Goal: Task Accomplishment & Management: Use online tool/utility

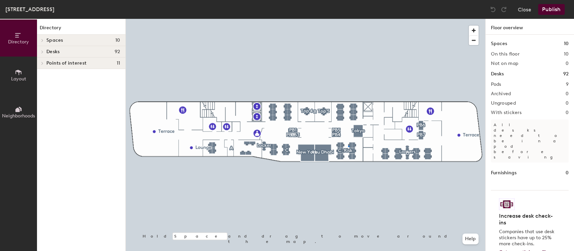
click at [349, 19] on div at bounding box center [305, 19] width 359 height 0
click at [351, 19] on div at bounding box center [305, 19] width 359 height 0
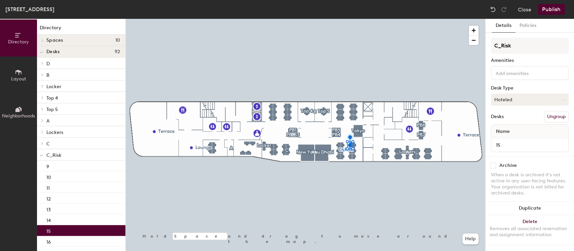
click at [513, 93] on button "Hoteled" at bounding box center [530, 99] width 78 height 12
click at [510, 119] on div "Assigned" at bounding box center [524, 120] width 67 height 10
click at [542, 8] on button "Publish" at bounding box center [551, 9] width 27 height 11
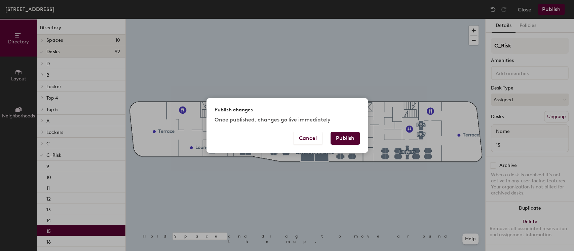
drag, startPoint x: 344, startPoint y: 132, endPoint x: 344, endPoint y: 137, distance: 4.7
click at [344, 133] on button "Publish" at bounding box center [344, 138] width 29 height 13
